Goal: Check status: Check status

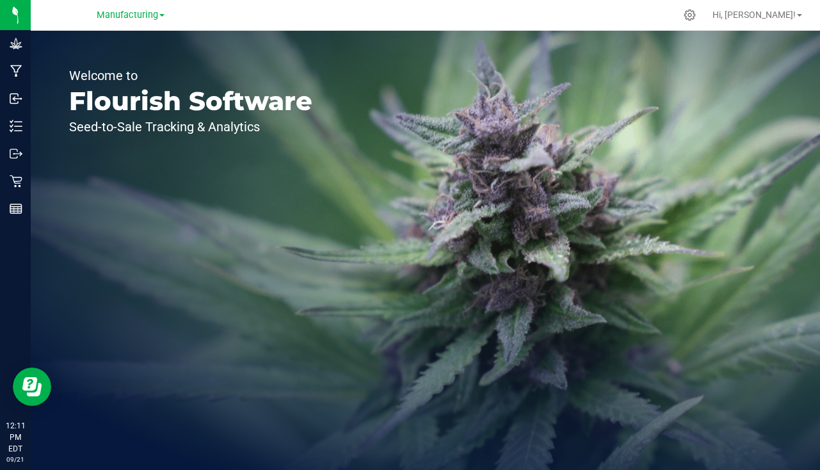
click at [129, 22] on div "Manufacturing" at bounding box center [131, 14] width 68 height 15
click at [129, 15] on span "Manufacturing" at bounding box center [127, 16] width 61 height 12
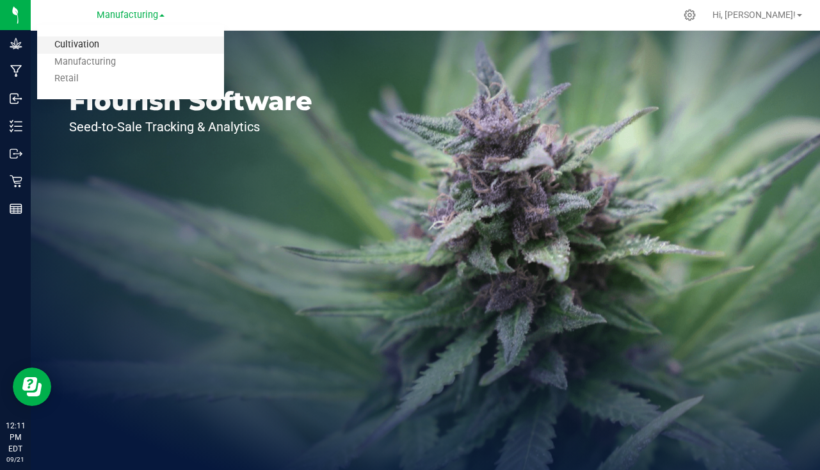
click at [77, 40] on link "Cultivation" at bounding box center [130, 44] width 187 height 17
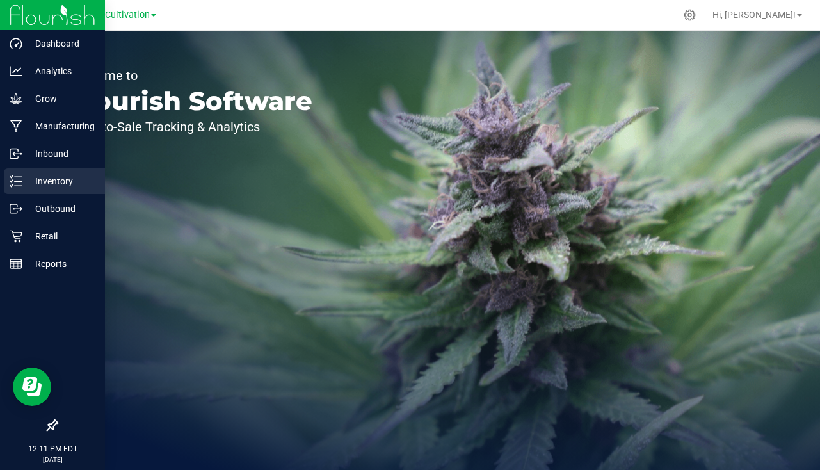
click at [45, 179] on p "Inventory" at bounding box center [60, 180] width 77 height 15
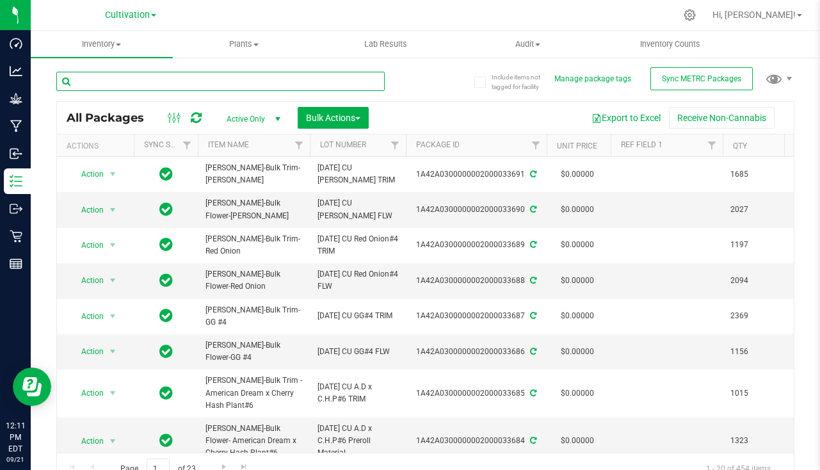
click at [163, 76] on input "text" at bounding box center [220, 81] width 328 height 19
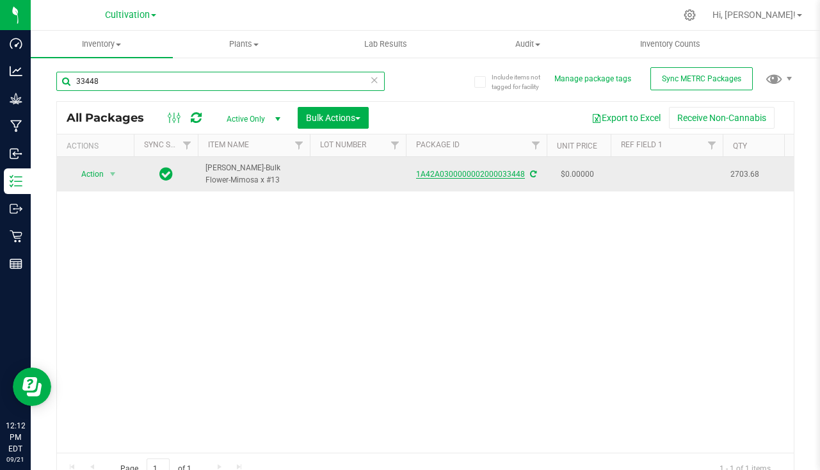
type input "33448"
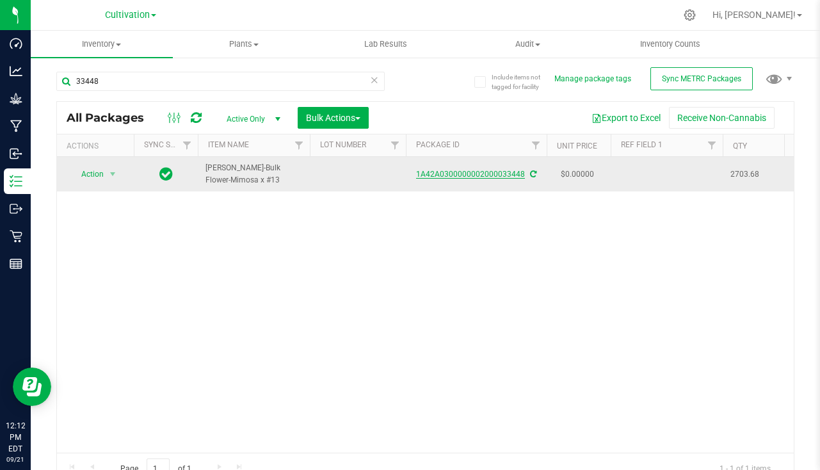
click at [436, 173] on link "1A42A0300000002000033448" at bounding box center [470, 174] width 109 height 9
